Goal: Information Seeking & Learning: Learn about a topic

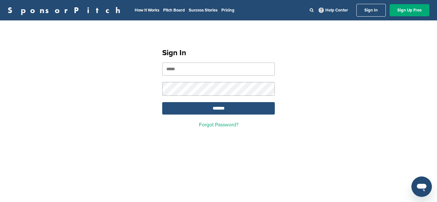
type input "**********"
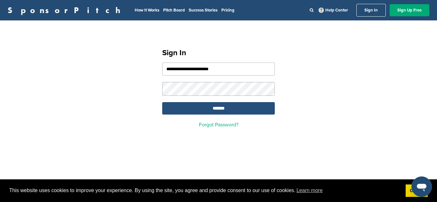
click at [199, 107] on input "*******" at bounding box center [218, 108] width 113 height 12
click at [214, 109] on input "*******" at bounding box center [218, 108] width 113 height 12
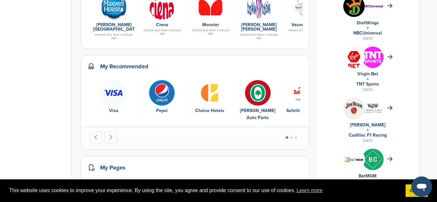
scroll to position [322, 0]
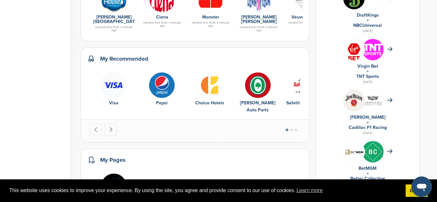
click at [112, 127] on icon "Next slide" at bounding box center [110, 129] width 5 height 5
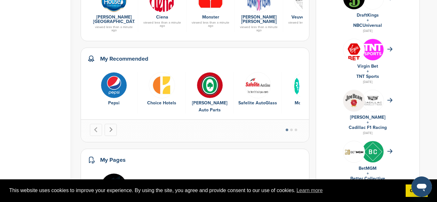
click at [112, 127] on icon "Next slide" at bounding box center [110, 129] width 5 height 5
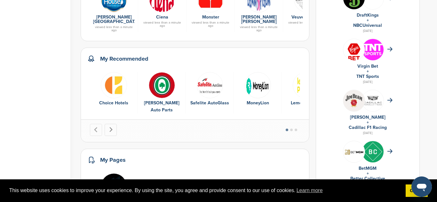
click at [112, 127] on icon "Next slide" at bounding box center [110, 129] width 5 height 5
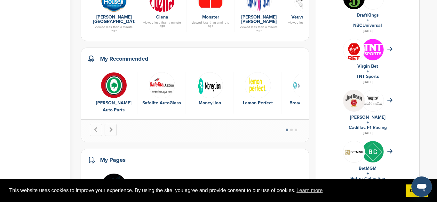
click at [112, 127] on icon "Next slide" at bounding box center [110, 129] width 5 height 5
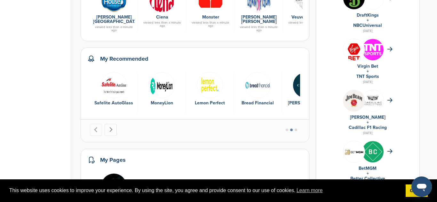
click at [112, 127] on icon "Next slide" at bounding box center [110, 129] width 5 height 5
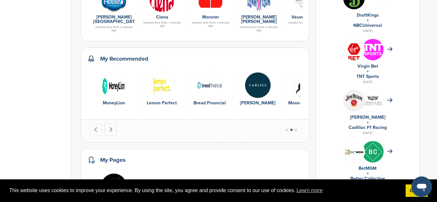
click at [112, 127] on icon "Next slide" at bounding box center [110, 129] width 5 height 5
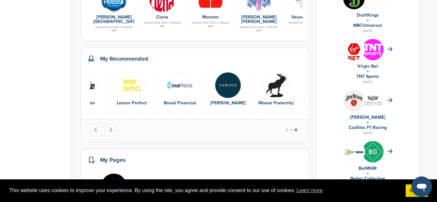
click at [112, 127] on icon "Go to first slide" at bounding box center [110, 129] width 5 height 5
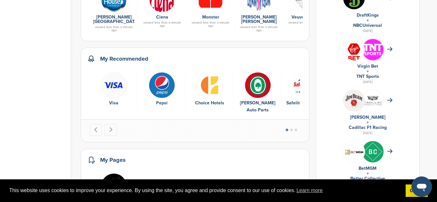
click at [159, 88] on img "2 of 10" at bounding box center [162, 85] width 26 height 26
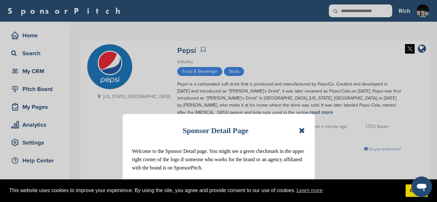
click at [302, 131] on icon at bounding box center [302, 131] width 6 height 8
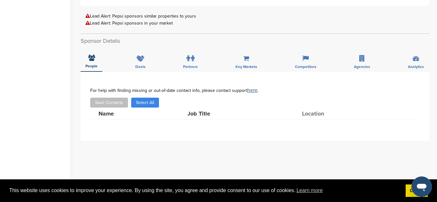
scroll to position [215, 0]
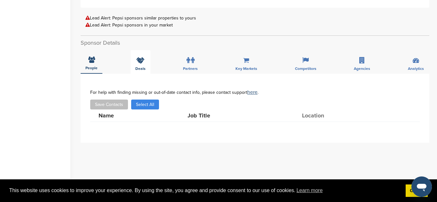
click at [143, 61] on icon at bounding box center [140, 60] width 8 height 6
click at [249, 62] on icon at bounding box center [246, 60] width 6 height 6
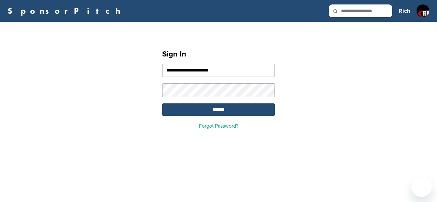
click at [225, 111] on input "*******" at bounding box center [218, 110] width 113 height 12
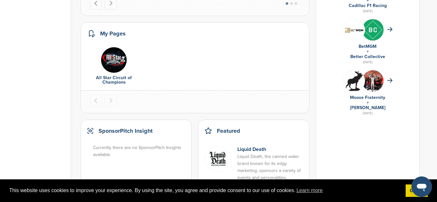
scroll to position [467, 0]
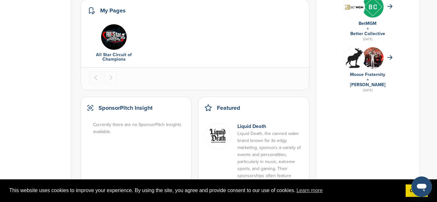
click at [101, 52] on link "All Star Circuit of Champions" at bounding box center [114, 57] width 36 height 10
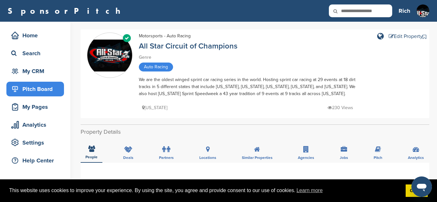
click at [41, 92] on div "Pitch Board" at bounding box center [37, 89] width 54 height 12
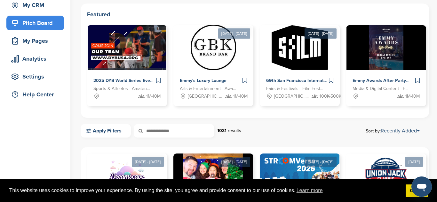
scroll to position [68, 0]
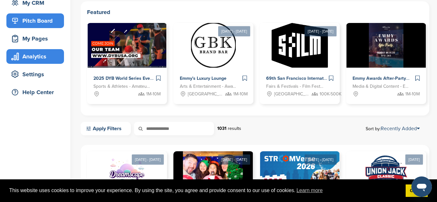
click at [43, 60] on div "Analytics" at bounding box center [37, 57] width 54 height 12
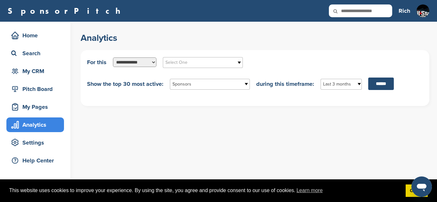
click at [152, 66] on select "**********" at bounding box center [134, 63] width 43 height 10
click at [188, 59] on span "Select One" at bounding box center [198, 63] width 66 height 8
click at [197, 111] on li "Sports" at bounding box center [202, 112] width 77 height 11
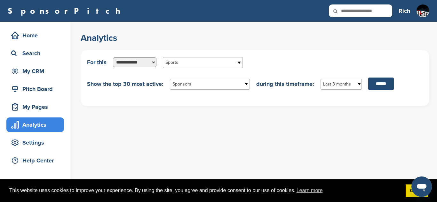
click at [230, 86] on span "Sponsors" at bounding box center [205, 85] width 66 height 8
click at [218, 110] on li "Sponsors" at bounding box center [209, 107] width 77 height 11
click at [373, 88] on input "******" at bounding box center [381, 84] width 26 height 12
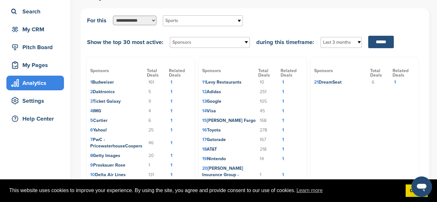
scroll to position [43, 0]
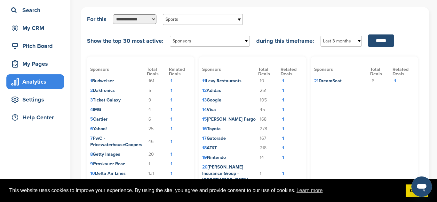
click at [170, 82] on td "1" at bounding box center [180, 81] width 22 height 10
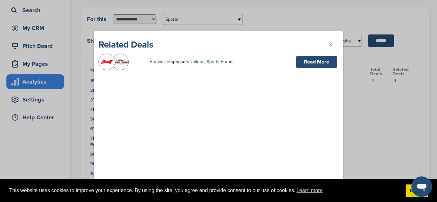
click at [329, 45] on link "×" at bounding box center [334, 44] width 10 height 10
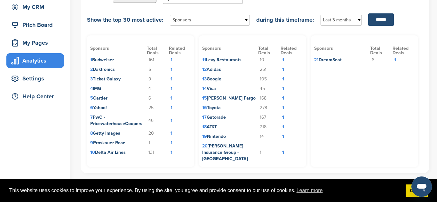
scroll to position [65, 0]
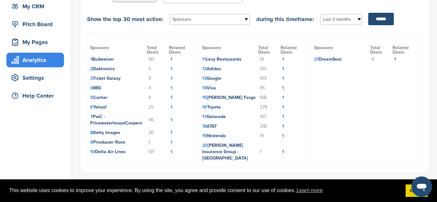
click at [134, 85] on td "4 IMG" at bounding box center [118, 88] width 57 height 10
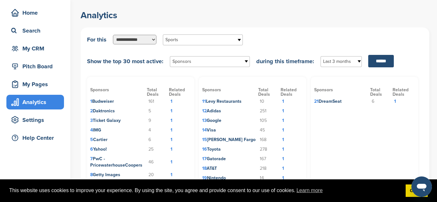
scroll to position [20, 0]
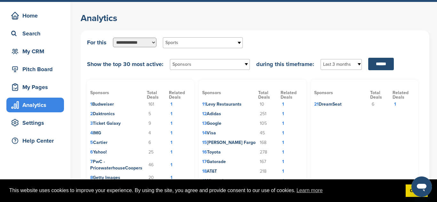
click at [198, 45] on span "Sports" at bounding box center [198, 43] width 66 height 8
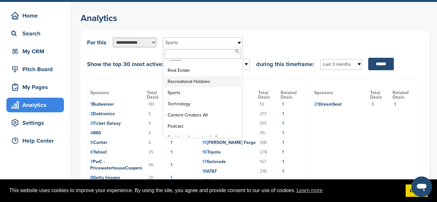
click at [192, 76] on li "Recreational Hobbies" at bounding box center [202, 81] width 77 height 11
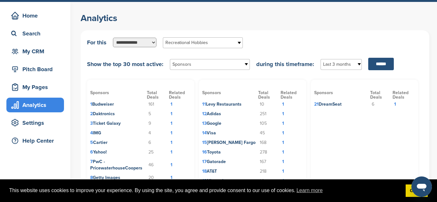
click at [381, 64] on input "******" at bounding box center [381, 64] width 26 height 12
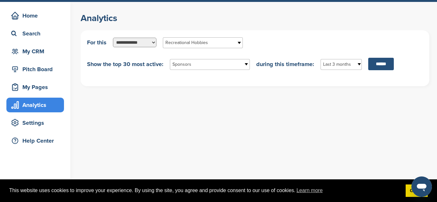
click at [384, 66] on input "******" at bounding box center [381, 64] width 26 height 12
click at [233, 43] on link "Recreational Hobbies" at bounding box center [203, 42] width 80 height 11
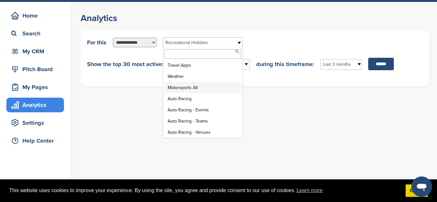
click at [220, 86] on li "Motorsports All" at bounding box center [202, 87] width 77 height 11
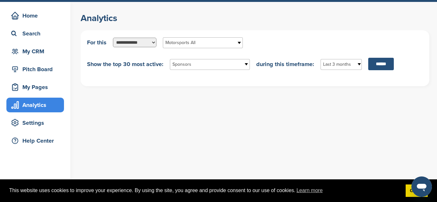
click at [383, 68] on input "******" at bounding box center [381, 64] width 26 height 12
click at [392, 66] on input "******" at bounding box center [381, 64] width 26 height 12
click at [228, 70] on div "**********" at bounding box center [255, 64] width 336 height 12
click at [229, 68] on link "Sponsors" at bounding box center [210, 64] width 80 height 11
click at [219, 86] on li "Sponsors" at bounding box center [209, 87] width 77 height 11
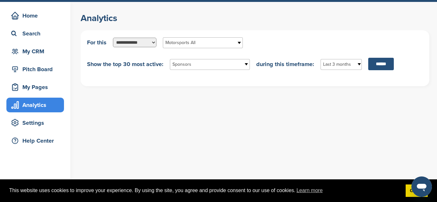
click at [385, 64] on input "******" at bounding box center [381, 64] width 26 height 12
click at [231, 43] on span "Motorsports All" at bounding box center [198, 43] width 66 height 8
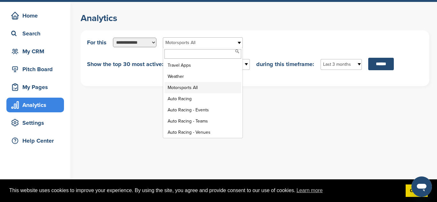
scroll to position [1835, 0]
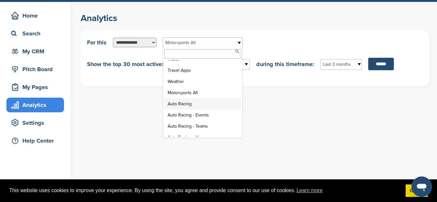
click at [199, 99] on li "Auto Racing" at bounding box center [202, 103] width 77 height 11
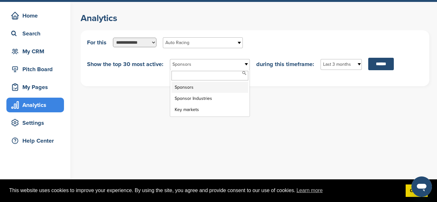
click at [221, 65] on span "Sponsors" at bounding box center [205, 65] width 66 height 8
click at [220, 66] on span "Sponsors" at bounding box center [205, 65] width 66 height 8
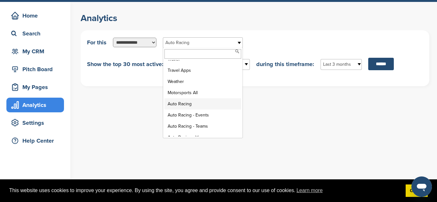
click at [225, 46] on span "Auto Racing" at bounding box center [198, 43] width 66 height 8
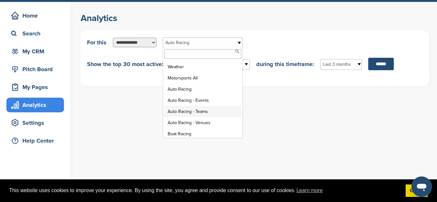
scroll to position [1849, 0]
click at [193, 119] on li "Auto Racing - Venues" at bounding box center [202, 123] width 77 height 11
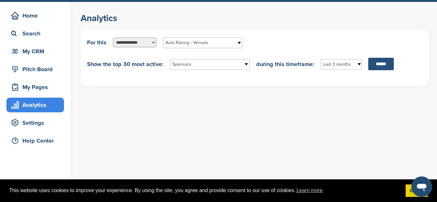
click at [375, 66] on input "******" at bounding box center [381, 64] width 26 height 12
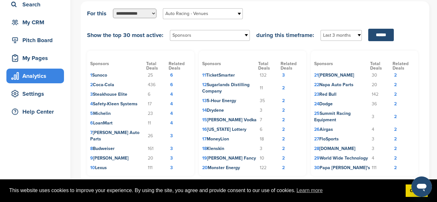
scroll to position [51, 0]
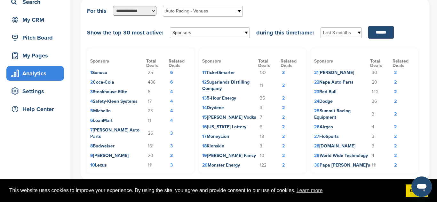
click at [172, 74] on td "6" at bounding box center [179, 73] width 22 height 10
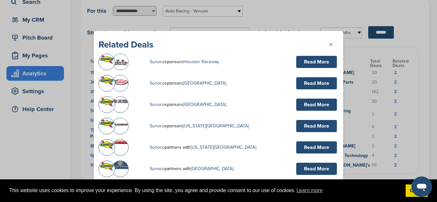
click at [330, 45] on link "×" at bounding box center [334, 44] width 10 height 10
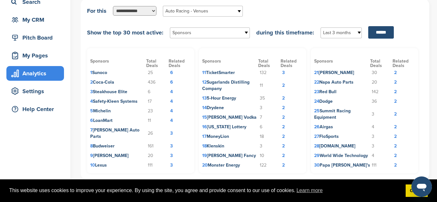
click at [170, 83] on td "6" at bounding box center [179, 83] width 22 height 10
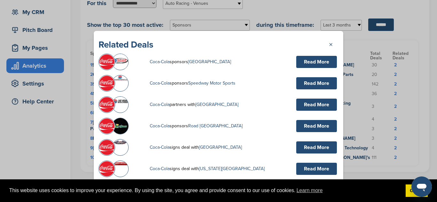
scroll to position [59, 0]
click at [308, 59] on link "Read More" at bounding box center [316, 62] width 41 height 12
click at [330, 43] on link "×" at bounding box center [334, 44] width 10 height 10
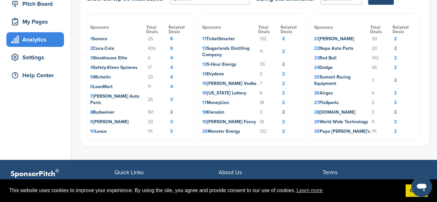
scroll to position [88, 0]
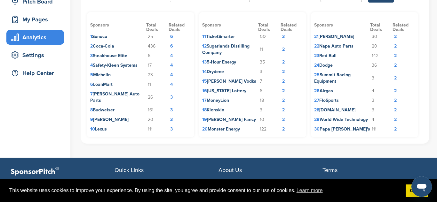
click at [173, 66] on td "4" at bounding box center [179, 66] width 22 height 10
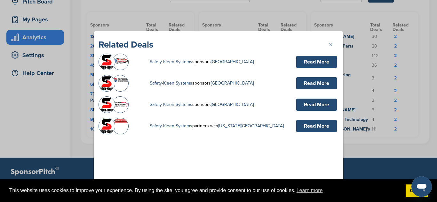
click at [308, 64] on link "Read More" at bounding box center [316, 62] width 41 height 12
click at [329, 45] on link "×" at bounding box center [334, 44] width 10 height 10
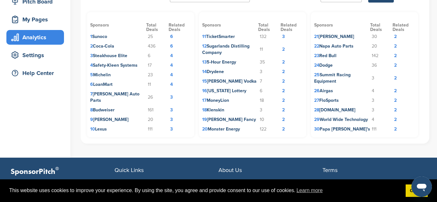
click at [282, 50] on td "2" at bounding box center [291, 50] width 22 height 16
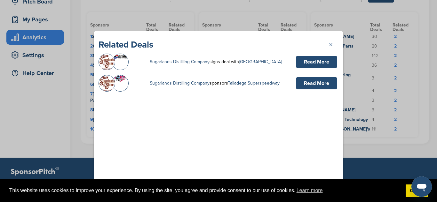
click at [330, 45] on link "×" at bounding box center [334, 44] width 10 height 10
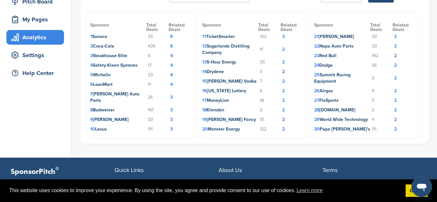
click at [394, 47] on td "2" at bounding box center [403, 47] width 22 height 10
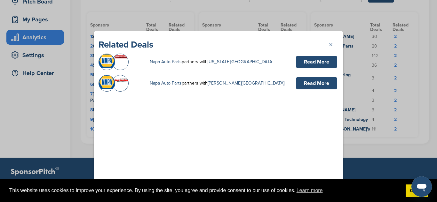
click at [329, 43] on link "×" at bounding box center [334, 44] width 10 height 10
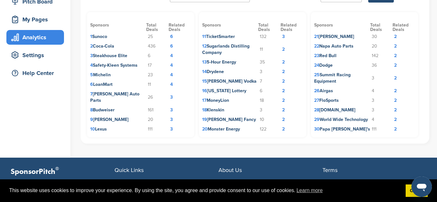
click at [395, 56] on td "2" at bounding box center [403, 56] width 22 height 10
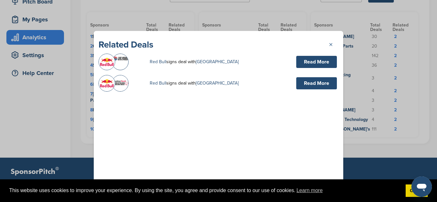
click at [330, 44] on link "×" at bounding box center [334, 44] width 10 height 10
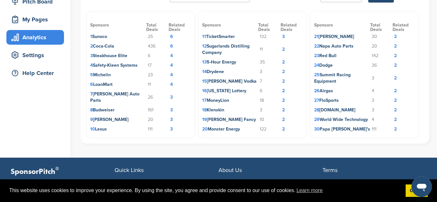
click at [394, 101] on td "2" at bounding box center [403, 101] width 22 height 10
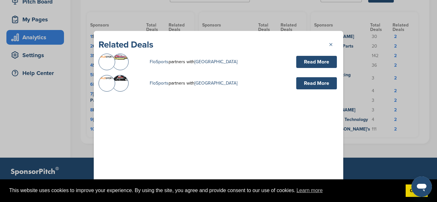
click at [331, 43] on link "×" at bounding box center [334, 44] width 10 height 10
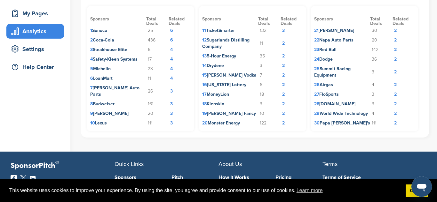
scroll to position [94, 0]
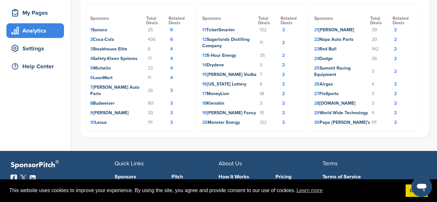
click at [355, 82] on td "26 Airgas" at bounding box center [342, 85] width 56 height 10
click at [172, 99] on td "3" at bounding box center [179, 104] width 22 height 10
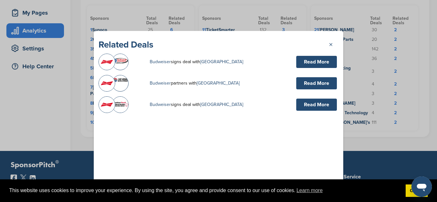
click at [316, 62] on link "Read More" at bounding box center [316, 62] width 41 height 12
click at [331, 44] on link "×" at bounding box center [334, 44] width 10 height 10
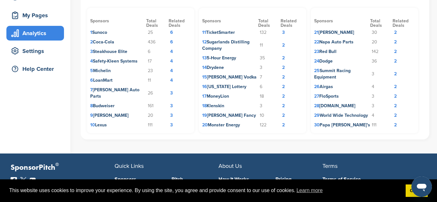
scroll to position [91, 0]
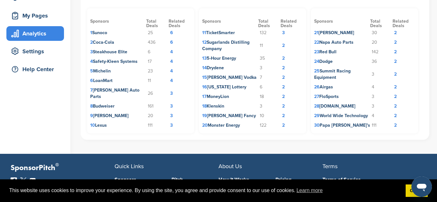
click at [283, 58] on td "2" at bounding box center [291, 59] width 22 height 10
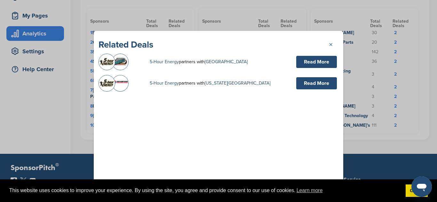
click at [330, 45] on link "×" at bounding box center [334, 44] width 10 height 10
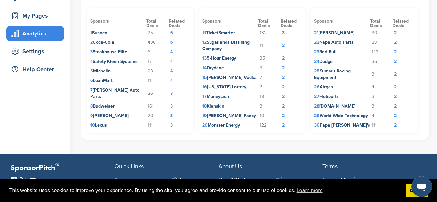
click at [284, 58] on td "2" at bounding box center [291, 59] width 22 height 10
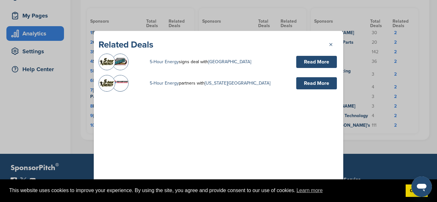
click at [307, 59] on link "Read More" at bounding box center [316, 62] width 41 height 12
click at [331, 44] on link "×" at bounding box center [334, 44] width 10 height 10
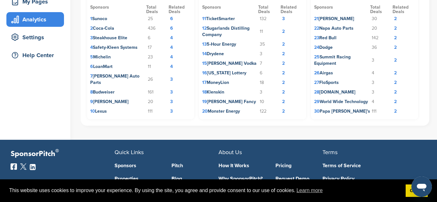
scroll to position [107, 0]
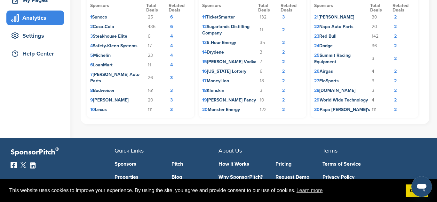
click at [283, 54] on td "2" at bounding box center [291, 53] width 22 height 10
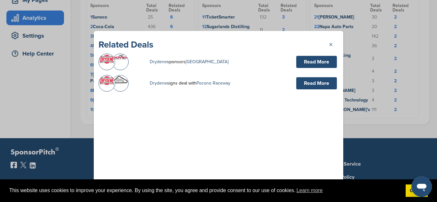
click at [312, 59] on link "Read More" at bounding box center [316, 62] width 41 height 12
click at [331, 46] on link "×" at bounding box center [334, 44] width 10 height 10
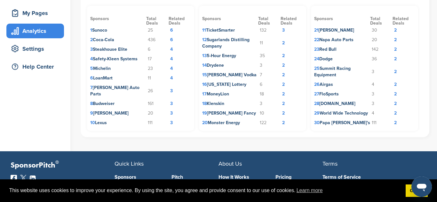
scroll to position [94, 0]
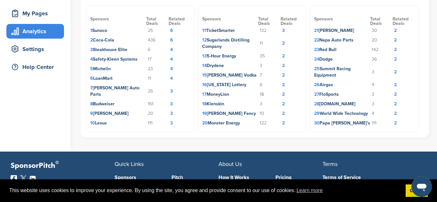
click at [394, 51] on td "2" at bounding box center [403, 50] width 22 height 10
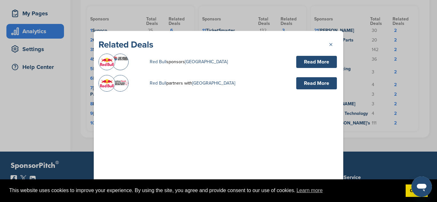
click at [329, 45] on link "×" at bounding box center [334, 44] width 10 height 10
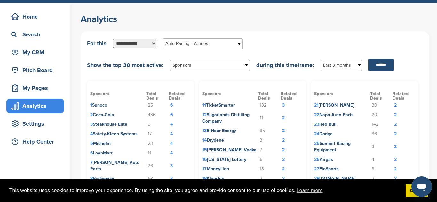
scroll to position [21, 0]
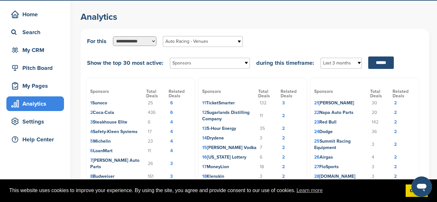
click at [238, 41] on b at bounding box center [240, 41] width 6 height 10
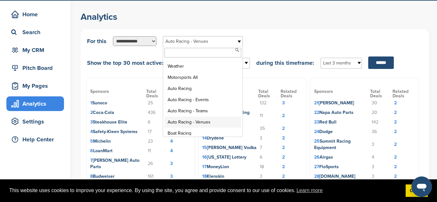
scroll to position [1846, 0]
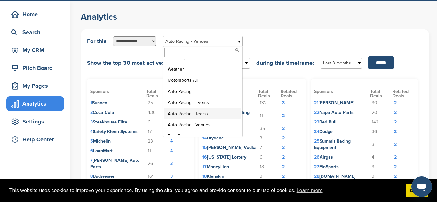
click at [196, 108] on li "Auto Racing - Teams" at bounding box center [202, 113] width 77 height 11
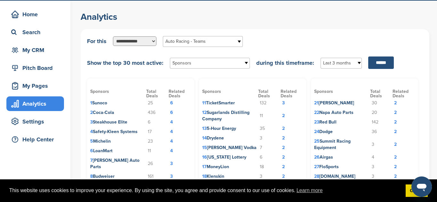
click at [388, 63] on input "******" at bounding box center [381, 63] width 26 height 12
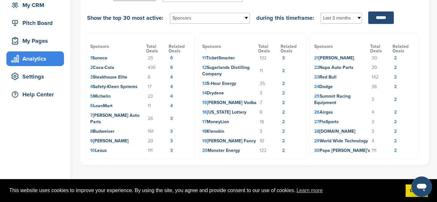
scroll to position [36, 0]
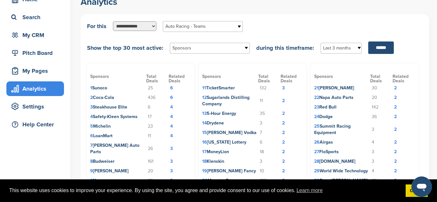
click at [223, 51] on span "Sponsors" at bounding box center [205, 48] width 66 height 8
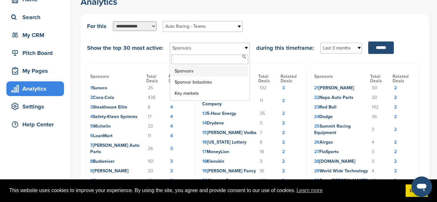
click at [210, 71] on li "Sponsors" at bounding box center [209, 71] width 77 height 11
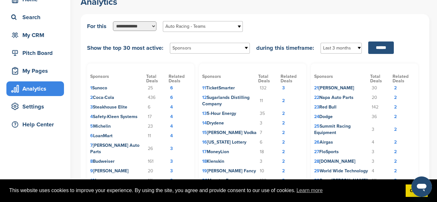
click at [386, 45] on input "******" at bounding box center [381, 48] width 26 height 12
click at [238, 27] on b at bounding box center [240, 26] width 6 height 10
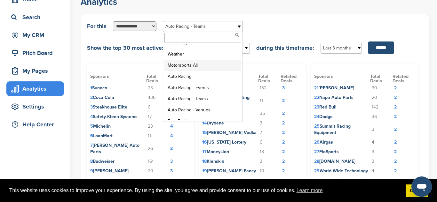
click at [191, 60] on li "Motorsports All" at bounding box center [202, 65] width 77 height 11
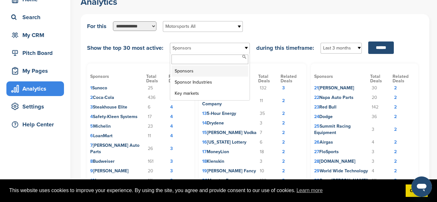
click at [225, 46] on span "Sponsors" at bounding box center [205, 48] width 66 height 8
click at [200, 74] on li "Sponsors" at bounding box center [209, 71] width 77 height 11
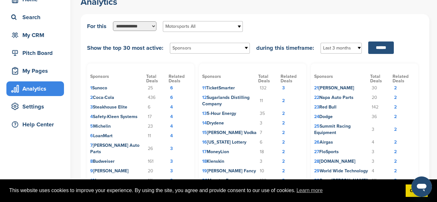
click at [380, 48] on input "******" at bounding box center [381, 48] width 26 height 12
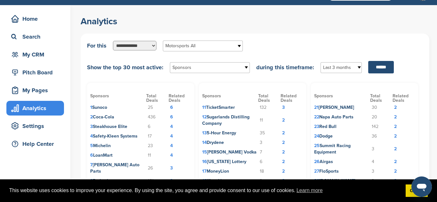
scroll to position [0, 0]
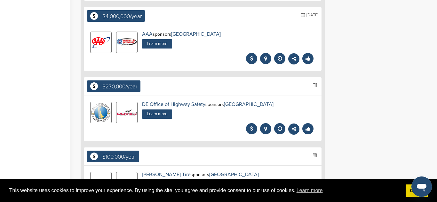
scroll to position [804, 0]
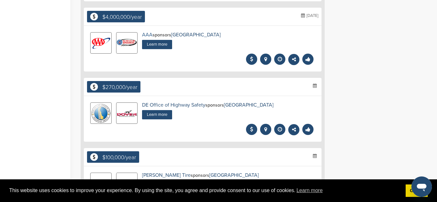
click at [147, 36] on link "AAA" at bounding box center [147, 35] width 11 height 6
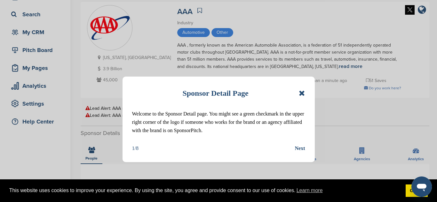
scroll to position [41, 0]
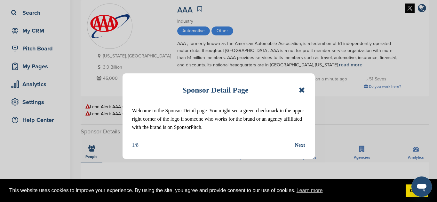
click at [302, 91] on icon at bounding box center [302, 90] width 6 height 8
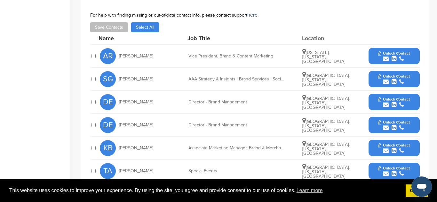
scroll to position [206, 0]
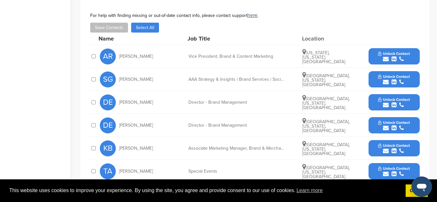
click at [386, 53] on span "Unlock Contact" at bounding box center [394, 53] width 32 height 4
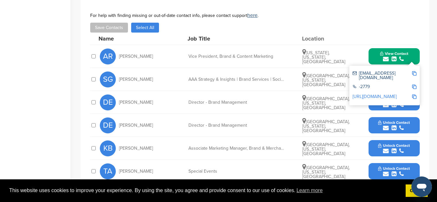
click at [413, 85] on img at bounding box center [414, 87] width 4 height 4
click at [353, 85] on div "-2779" at bounding box center [381, 87] width 59 height 5
click at [414, 74] on img at bounding box center [414, 73] width 4 height 4
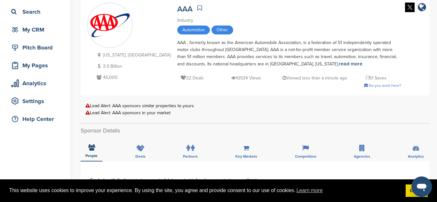
scroll to position [0, 0]
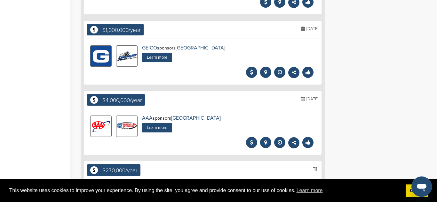
scroll to position [720, 0]
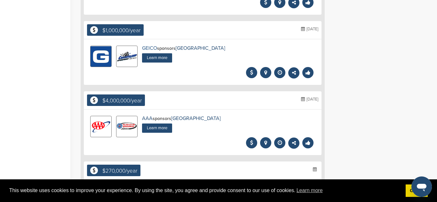
click at [148, 50] on link "GEICO" at bounding box center [149, 48] width 15 height 6
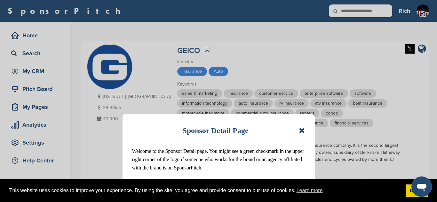
click at [303, 132] on icon at bounding box center [302, 131] width 6 height 8
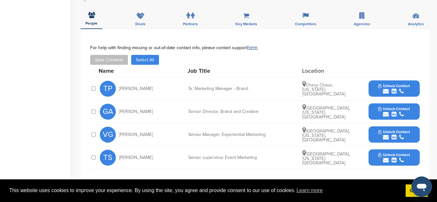
scroll to position [260, 0]
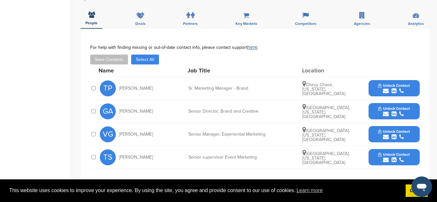
click at [391, 129] on span "Unlock Contact" at bounding box center [394, 131] width 32 height 4
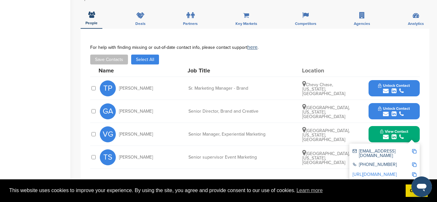
click at [414, 149] on img at bounding box center [414, 151] width 4 height 4
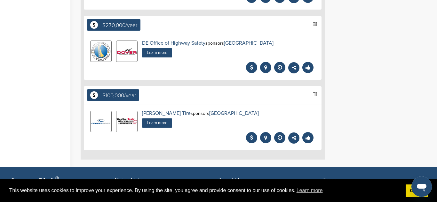
scroll to position [866, 0]
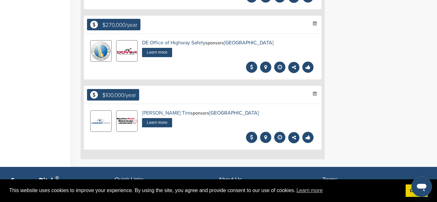
click at [151, 113] on link "[PERSON_NAME] Tire" at bounding box center [166, 113] width 49 height 6
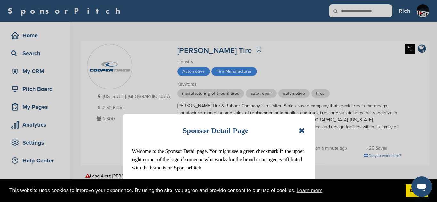
click at [301, 131] on icon at bounding box center [302, 131] width 6 height 8
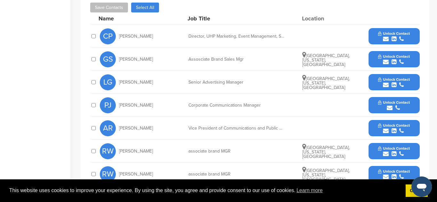
scroll to position [257, 0]
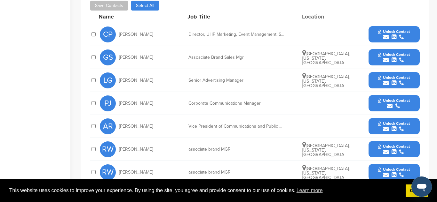
click at [385, 75] on span "Unlock Contact" at bounding box center [394, 77] width 32 height 4
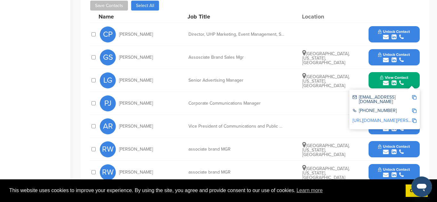
click at [414, 95] on img at bounding box center [414, 97] width 4 height 4
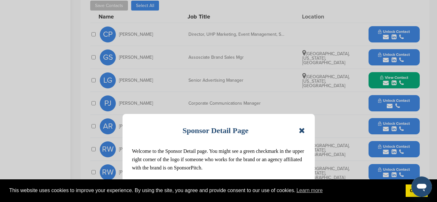
click at [302, 130] on icon at bounding box center [302, 131] width 6 height 8
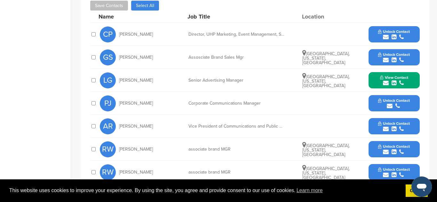
click at [374, 75] on button "View Contact" at bounding box center [393, 80] width 43 height 19
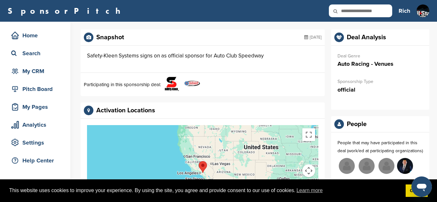
click at [171, 88] on img at bounding box center [172, 84] width 16 height 16
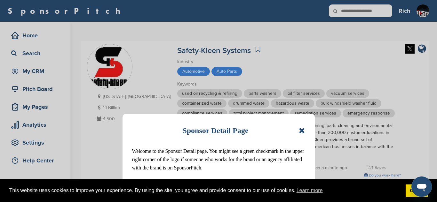
click at [299, 131] on icon at bounding box center [302, 131] width 6 height 8
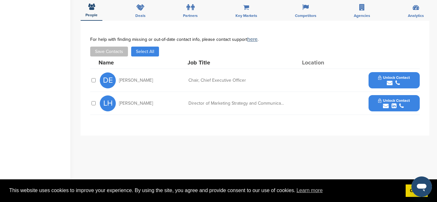
scroll to position [225, 0]
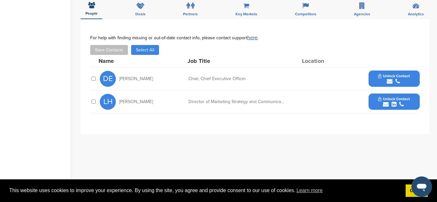
click at [384, 102] on icon "submit" at bounding box center [386, 105] width 6 height 6
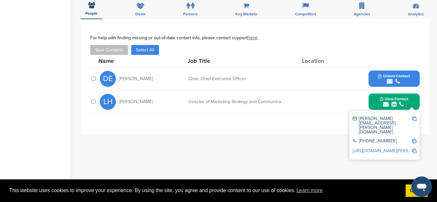
click at [414, 117] on img at bounding box center [414, 119] width 4 height 4
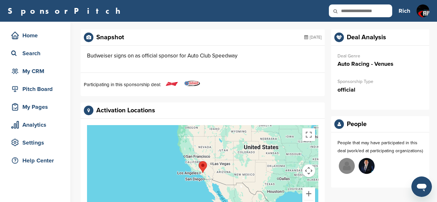
click at [170, 84] on img at bounding box center [172, 84] width 16 height 16
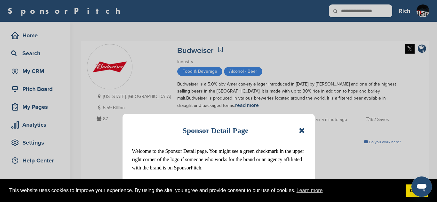
click at [304, 130] on icon at bounding box center [302, 131] width 6 height 8
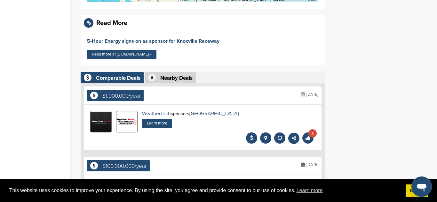
scroll to position [220, 0]
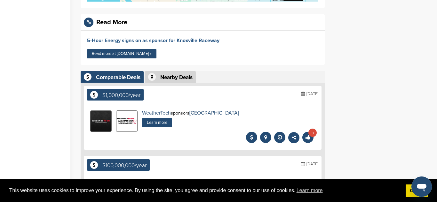
click at [142, 41] on link "5-Hour Energy signs on as sponsor for Knoxville Raceway" at bounding box center [153, 40] width 132 height 6
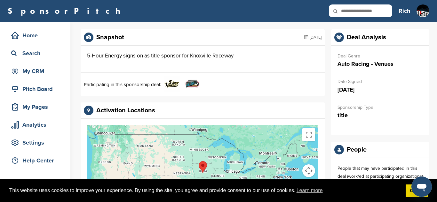
click at [168, 85] on img at bounding box center [172, 84] width 16 height 16
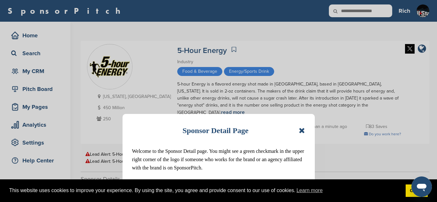
click at [303, 132] on icon at bounding box center [302, 131] width 6 height 8
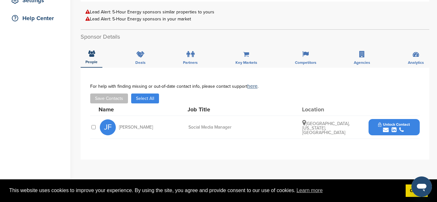
scroll to position [149, 0]
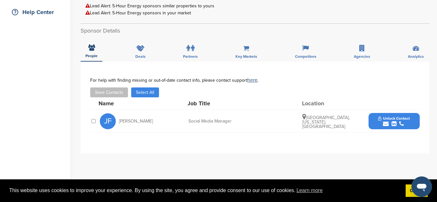
click at [392, 116] on span "Unlock Contact" at bounding box center [394, 118] width 32 height 4
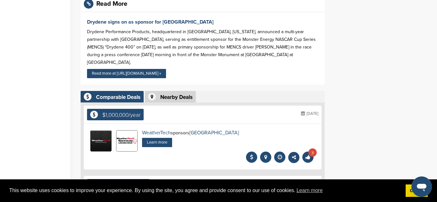
scroll to position [210, 0]
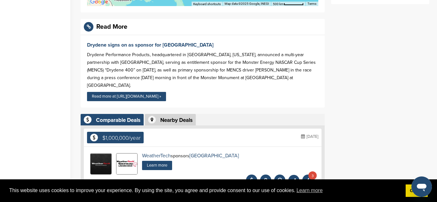
click at [266, 66] on div "Drydene Performance Products, headquartered in [GEOGRAPHIC_DATA], [US_STATE], a…" at bounding box center [202, 70] width 231 height 38
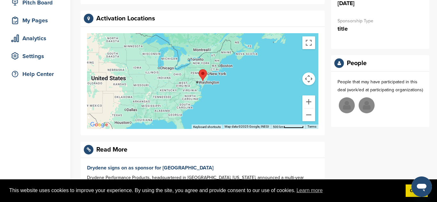
scroll to position [51, 0]
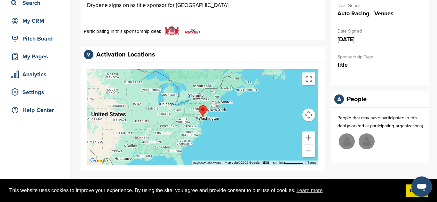
click at [171, 31] on img at bounding box center [172, 31] width 16 height 11
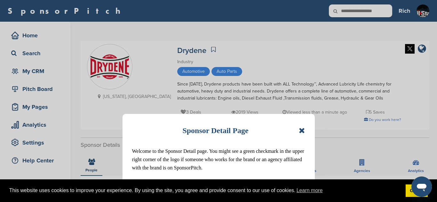
click at [299, 129] on icon at bounding box center [302, 131] width 6 height 8
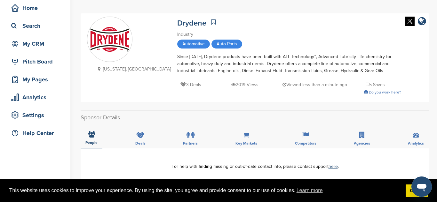
scroll to position [26, 0]
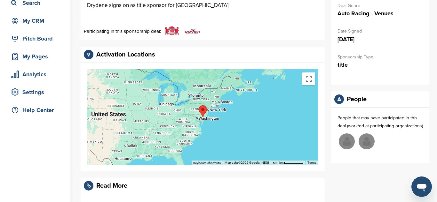
scroll to position [51, 0]
